Goal: Obtain resource: Download file/media

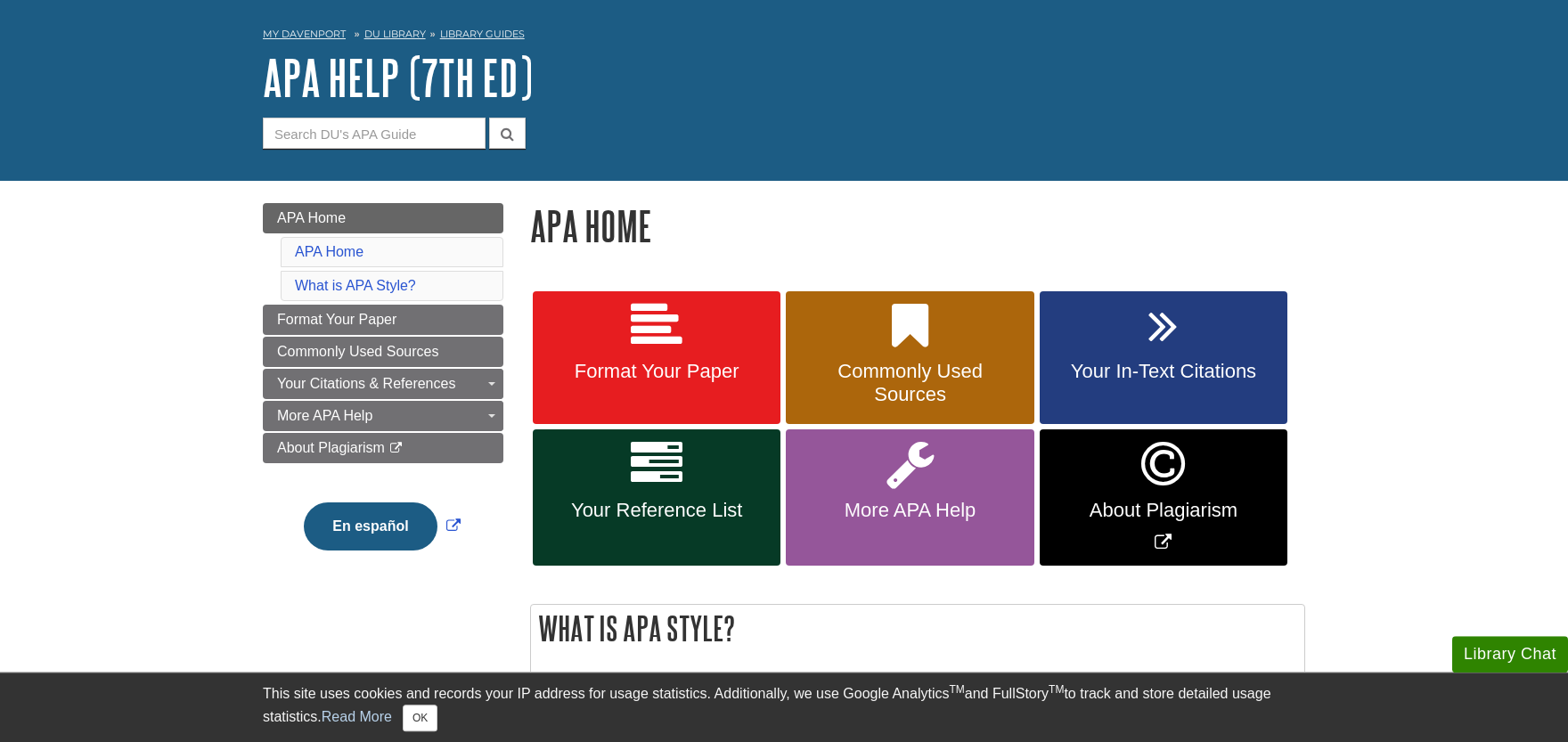
scroll to position [98, 0]
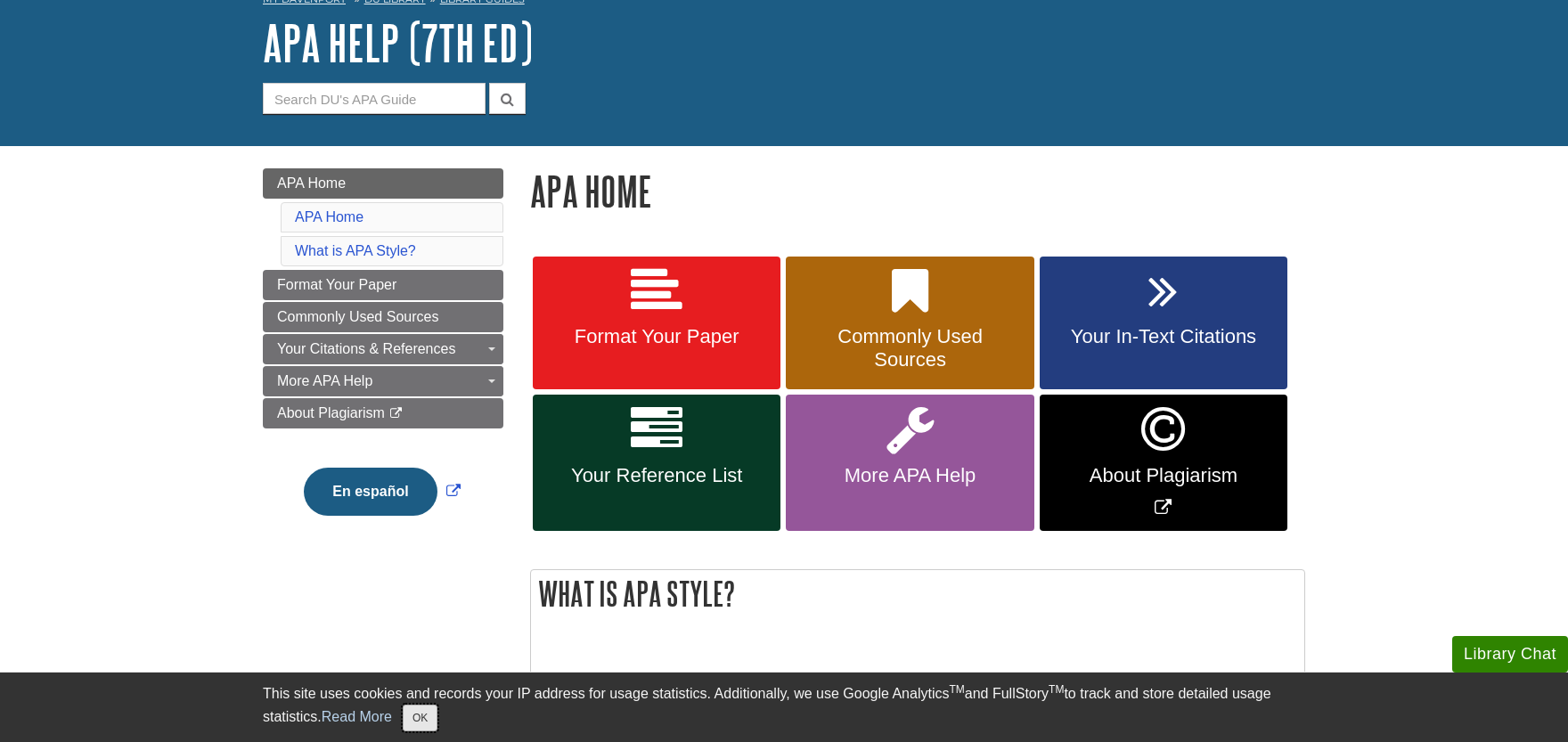
click at [424, 716] on button "OK" at bounding box center [420, 719] width 35 height 27
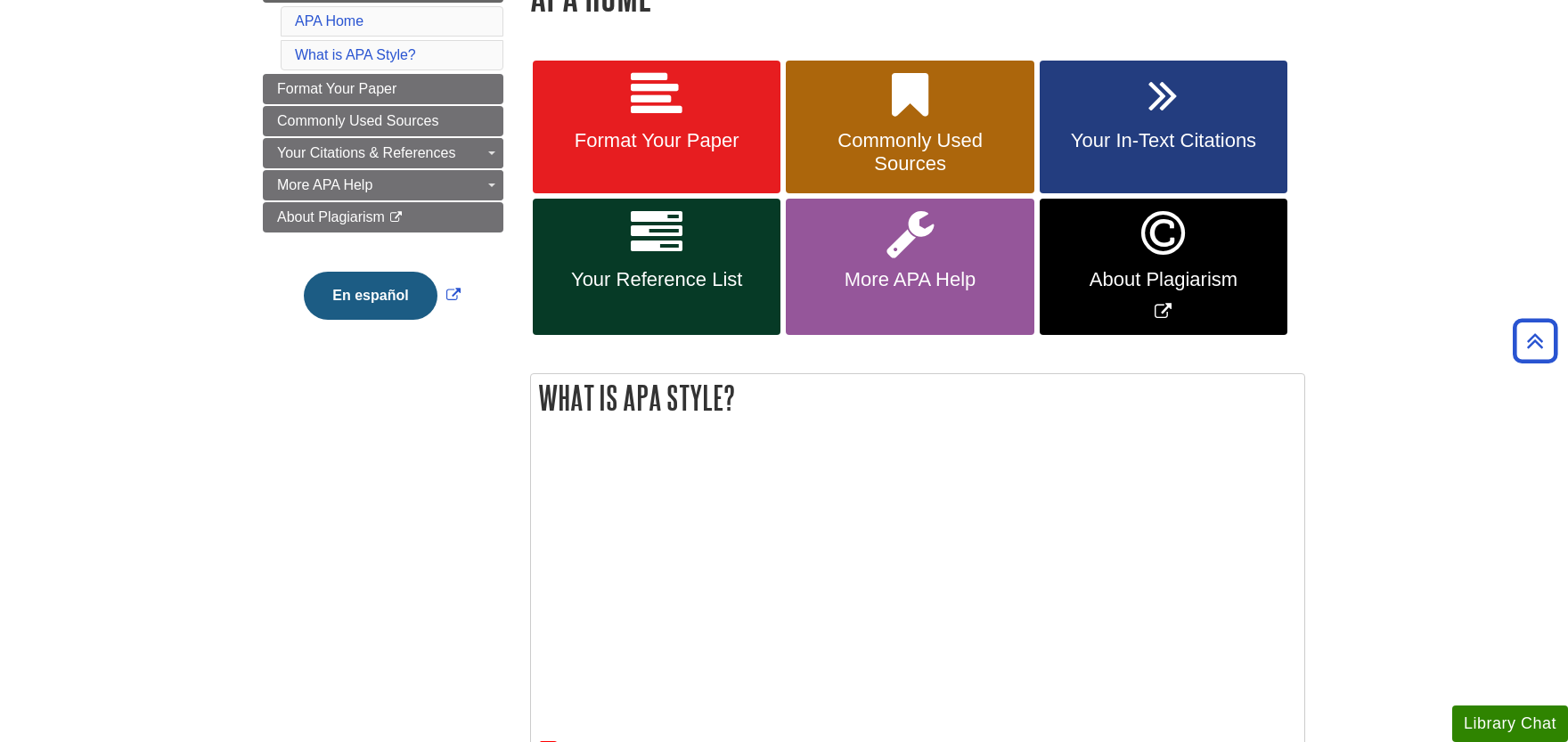
scroll to position [686, 0]
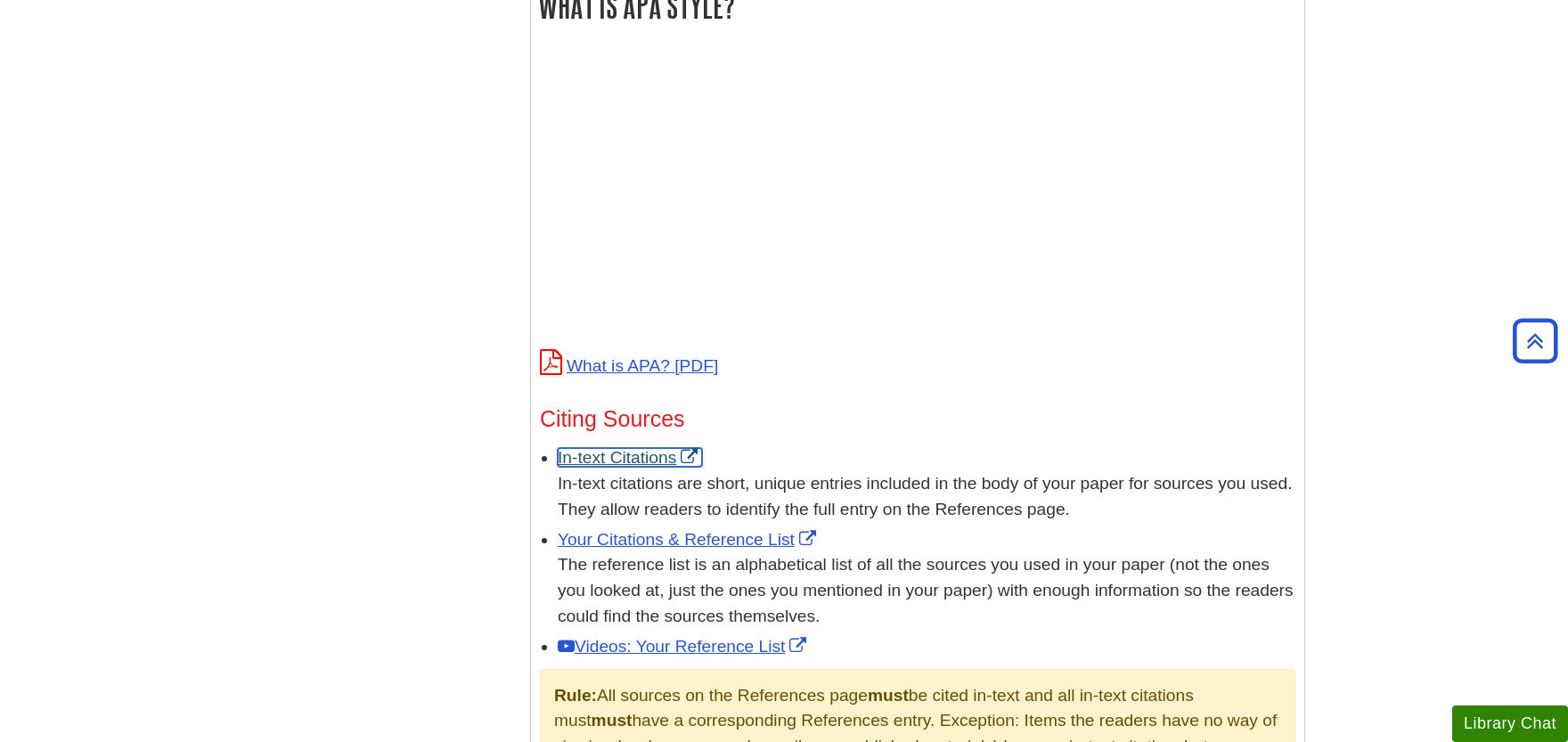
click at [643, 461] on link "In-text Citations" at bounding box center [630, 457] width 144 height 19
click at [658, 545] on link "Your Citations & Reference List" at bounding box center [689, 539] width 263 height 19
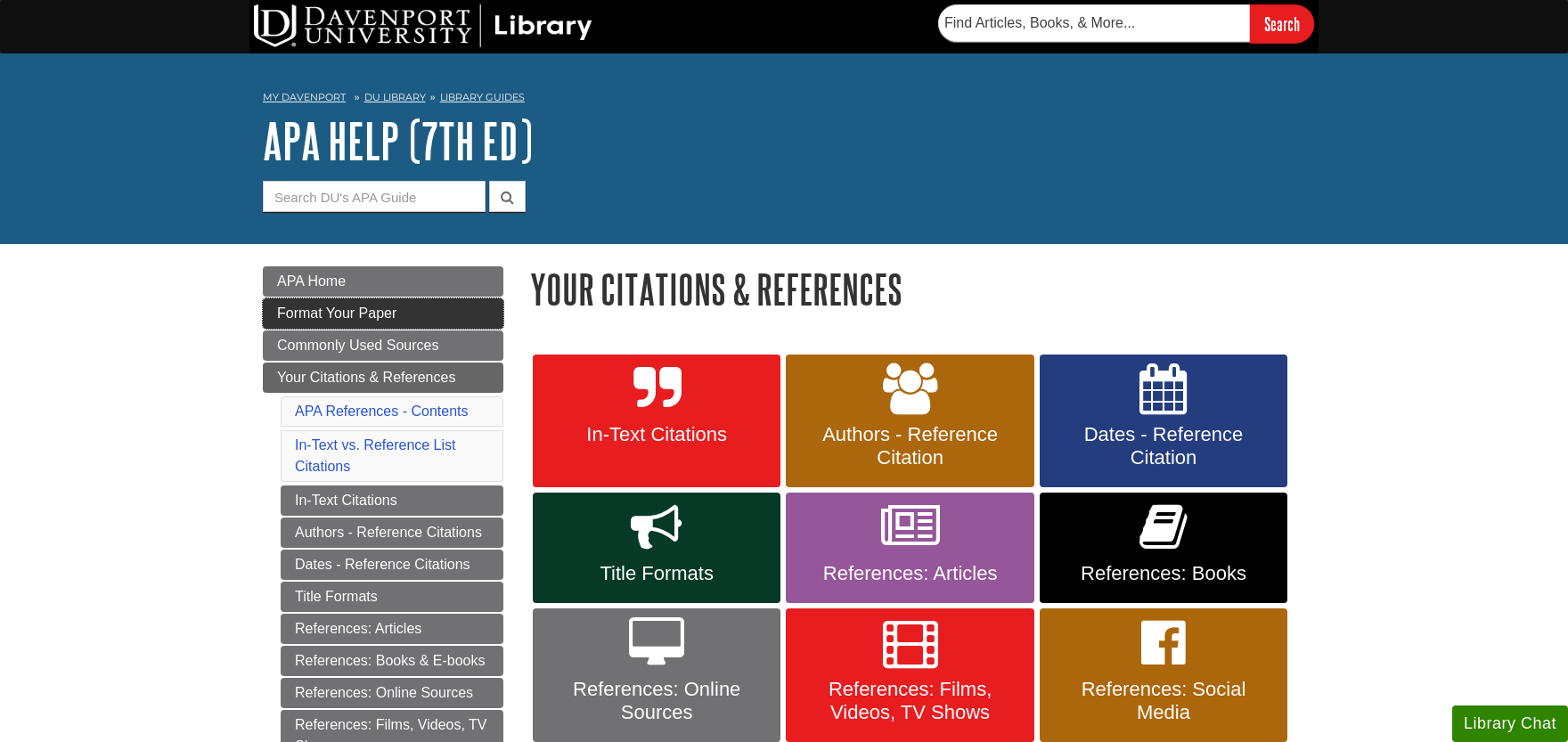
click at [328, 314] on span "Format Your Paper" at bounding box center [336, 313] width 119 height 15
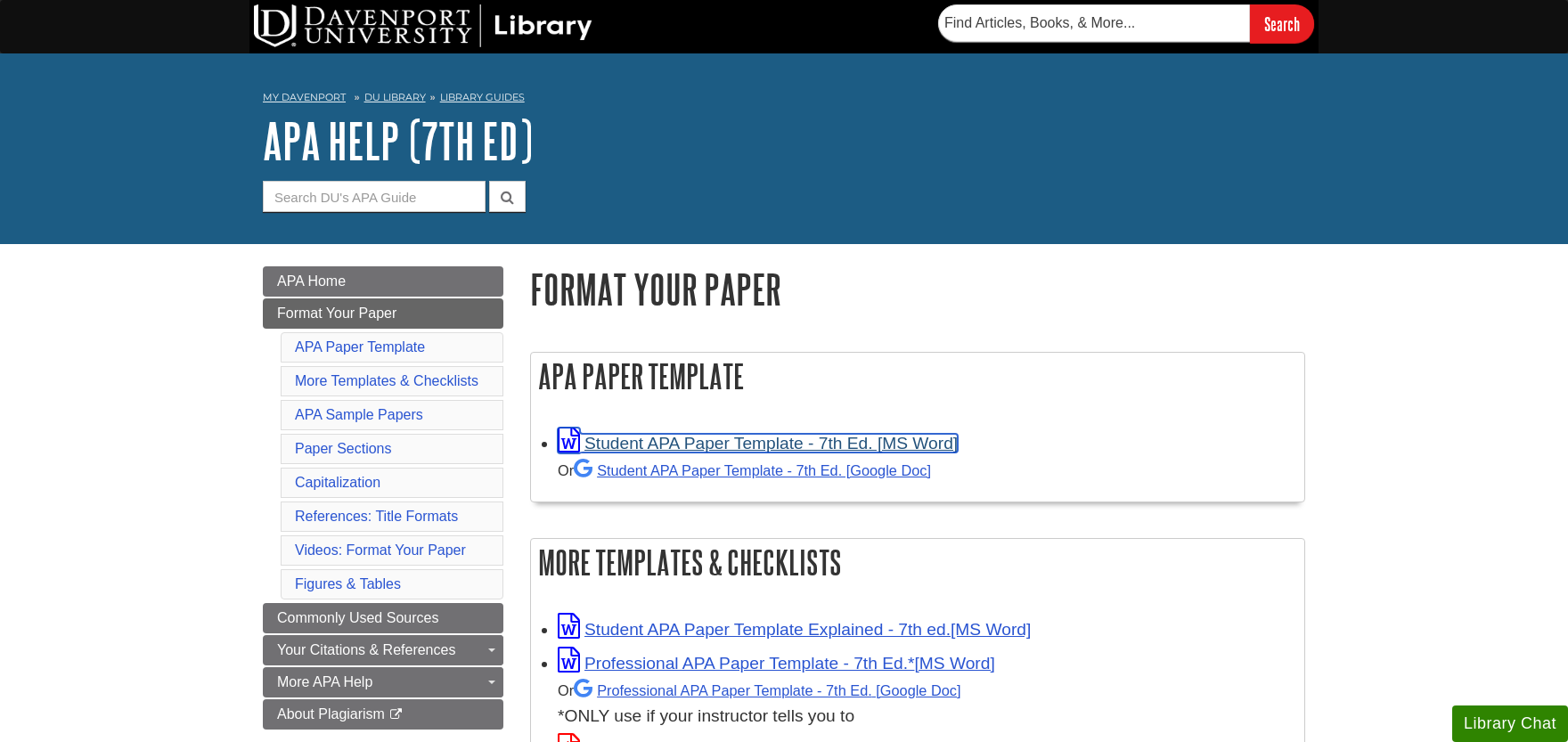
click at [768, 438] on link "Student APA Paper Template - 7th Ed. [MS Word]" at bounding box center [758, 443] width 400 height 19
